Goal: Information Seeking & Learning: Learn about a topic

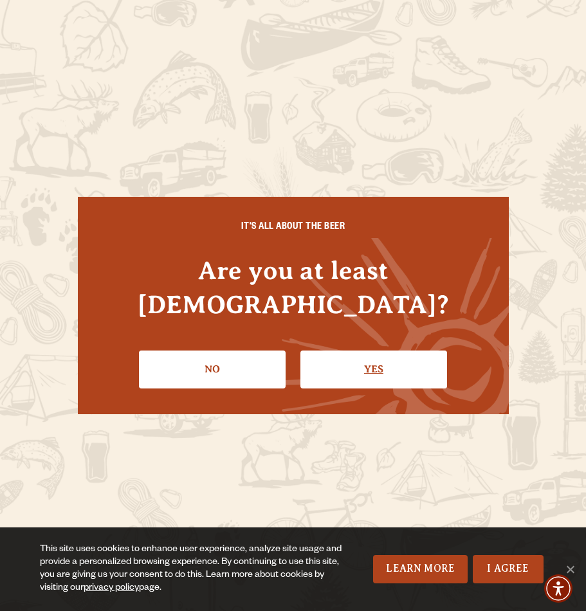
click at [360, 353] on link "Yes" at bounding box center [373, 369] width 147 height 37
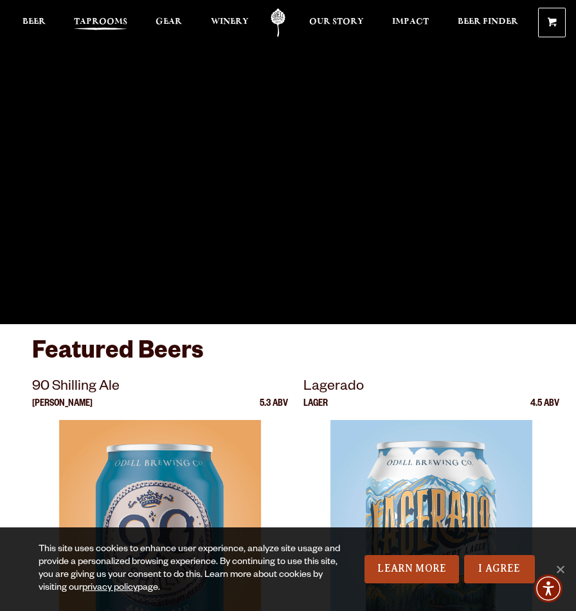
click at [122, 23] on span "Taprooms" at bounding box center [100, 22] width 53 height 10
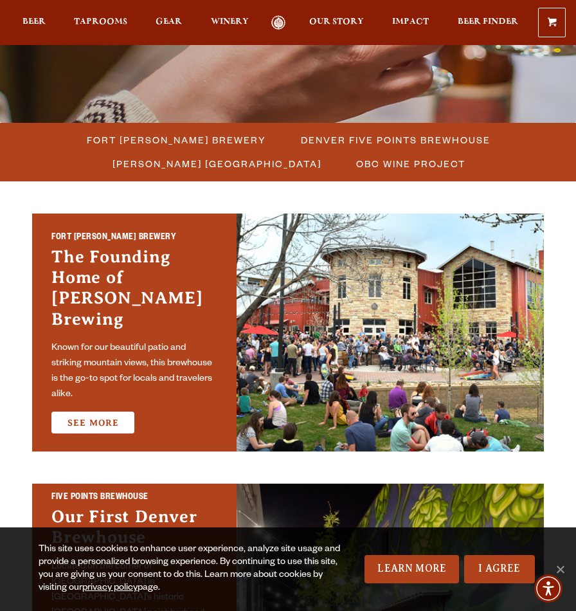
scroll to position [322, 0]
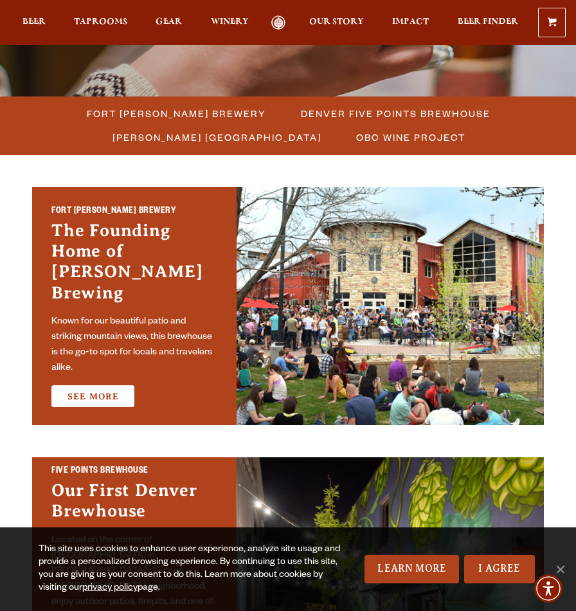
click at [183, 282] on h3 "The Founding Home of [PERSON_NAME] Brewing" at bounding box center [134, 265] width 166 height 90
click at [98, 385] on link "See More" at bounding box center [92, 396] width 83 height 22
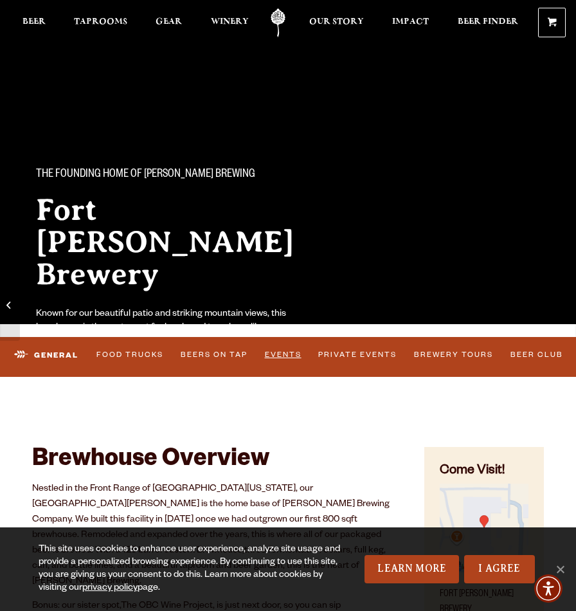
click at [282, 353] on link "Events" at bounding box center [283, 355] width 45 height 27
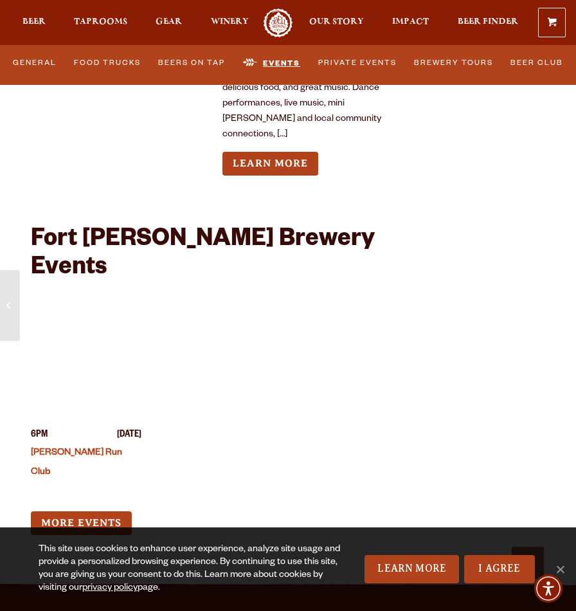
scroll to position [6160, 0]
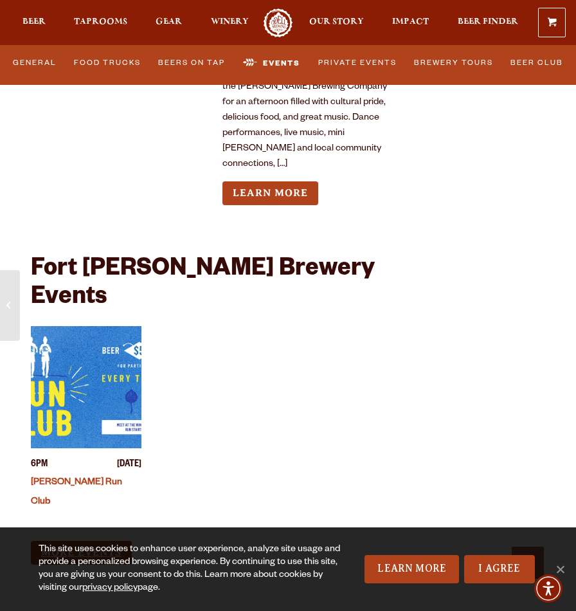
click at [99, 541] on link "More Events" at bounding box center [81, 553] width 101 height 24
